Goal: Check status: Check status

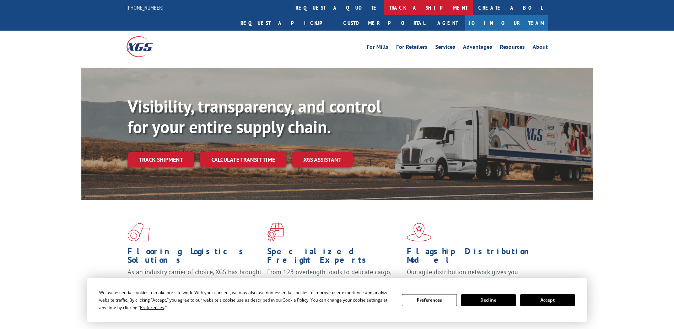
click at [384, 8] on link "track a shipment" at bounding box center [428, 7] width 89 height 15
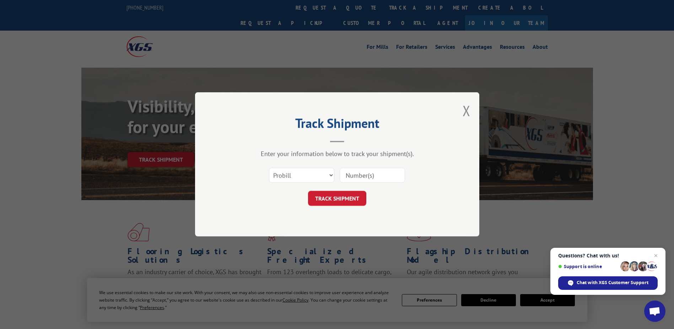
click at [358, 176] on input at bounding box center [372, 175] width 65 height 15
type input "362182"
click at [339, 193] on button "TRACK SHIPMENT" at bounding box center [337, 198] width 58 height 15
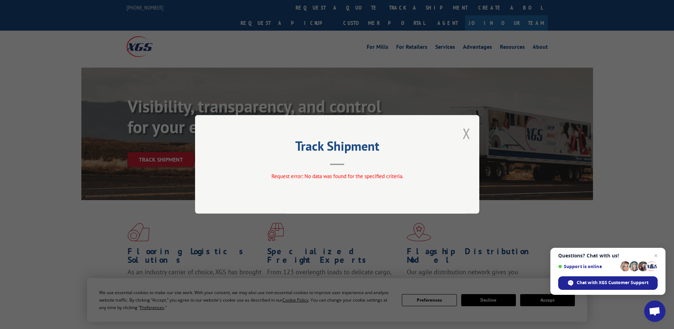
click at [468, 137] on button "Close modal" at bounding box center [467, 133] width 8 height 19
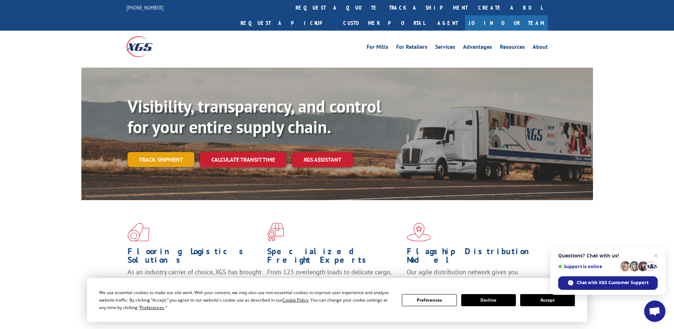
click at [157, 152] on link "Track shipment" at bounding box center [161, 159] width 67 height 15
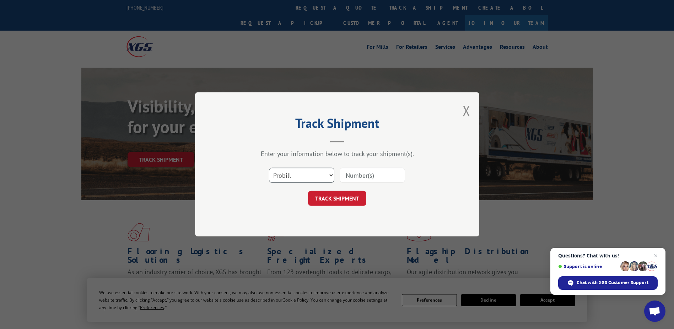
click at [331, 174] on select "Select category... Probill BOL PO" at bounding box center [301, 175] width 65 height 15
select select "bol"
click at [269, 168] on select "Select category... Probill BOL PO" at bounding box center [301, 175] width 65 height 15
click at [354, 176] on input at bounding box center [372, 175] width 65 height 15
click at [353, 176] on input "36182" at bounding box center [372, 175] width 65 height 15
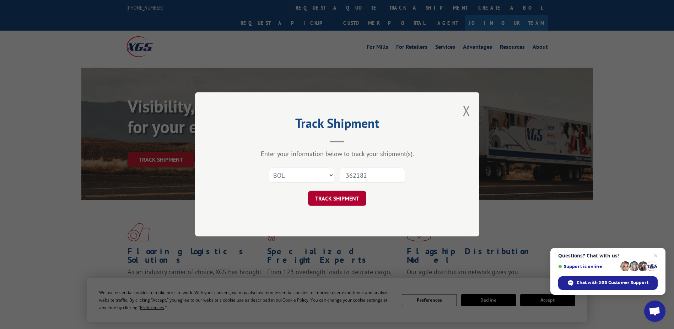
type input "362182"
click at [327, 194] on button "TRACK SHIPMENT" at bounding box center [337, 198] width 58 height 15
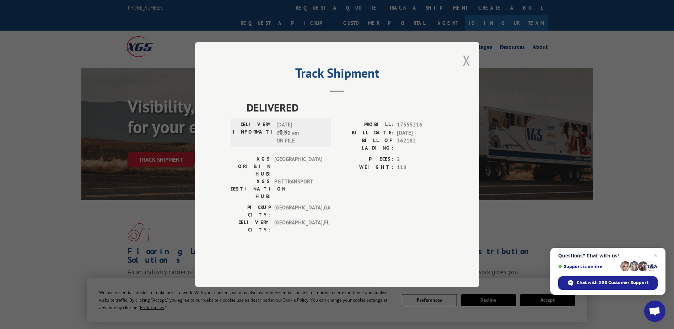
click at [466, 70] on button "Close modal" at bounding box center [467, 60] width 8 height 19
